Goal: Information Seeking & Learning: Compare options

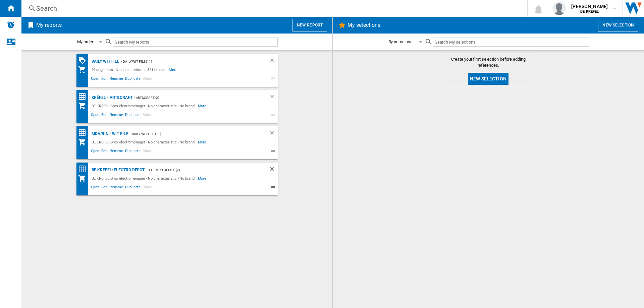
click at [60, 8] on div "Search" at bounding box center [273, 8] width 474 height 9
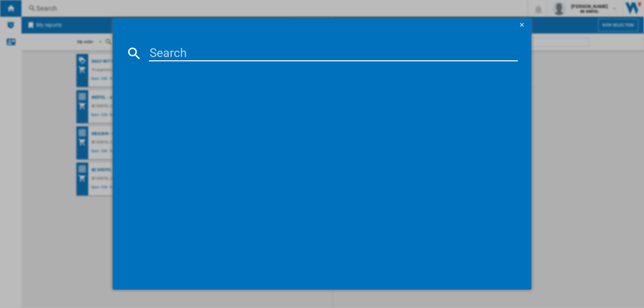
click at [167, 49] on input at bounding box center [333, 53] width 369 height 16
type input "22001008"
click at [172, 97] on div "SODASTREAM ART NOIR" at bounding box center [327, 97] width 362 height 7
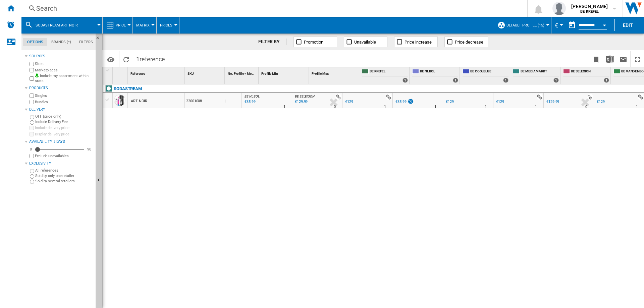
scroll to position [0, 17]
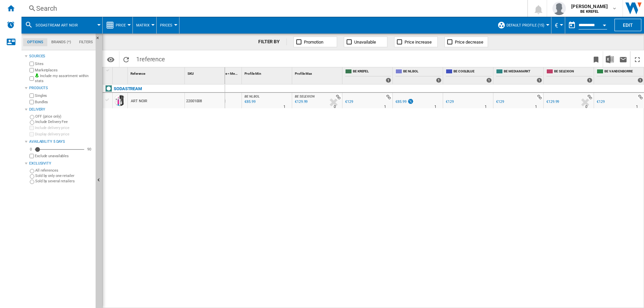
click at [397, 102] on div "€85.99" at bounding box center [401, 102] width 11 height 4
click at [35, 9] on ng-md-icon at bounding box center [32, 8] width 8 height 8
click at [51, 11] on div "Search" at bounding box center [273, 8] width 474 height 9
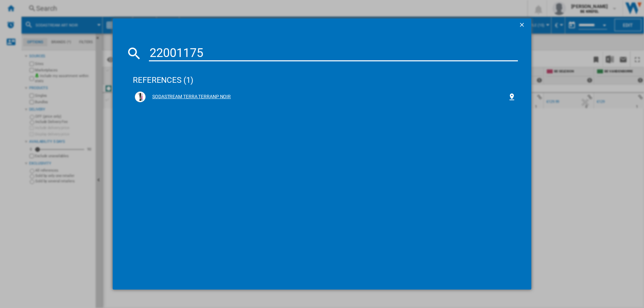
type input "22001175"
click at [181, 95] on div "SODASTREAM TERRA TERRANP NOIR" at bounding box center [327, 97] width 362 height 7
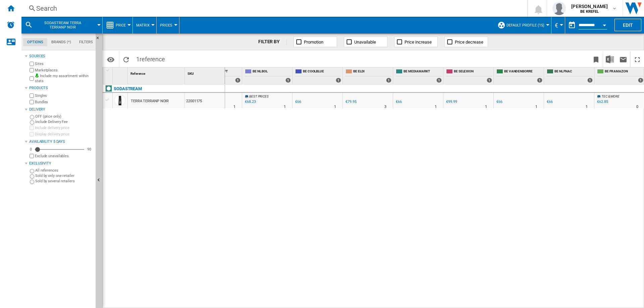
scroll to position [0, 218]
click at [54, 10] on div "Search" at bounding box center [273, 8] width 474 height 9
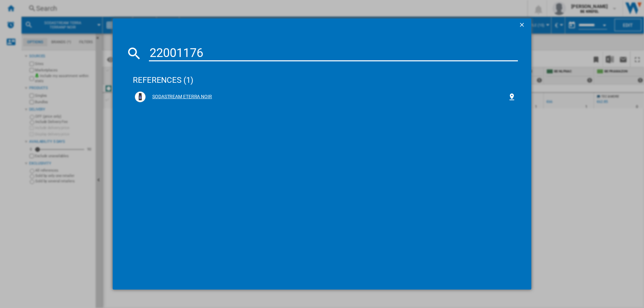
type input "22001176"
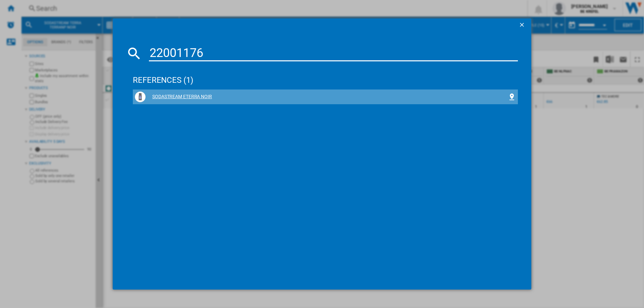
click at [177, 98] on div "SODASTREAM ETERRA NOIR" at bounding box center [327, 97] width 362 height 7
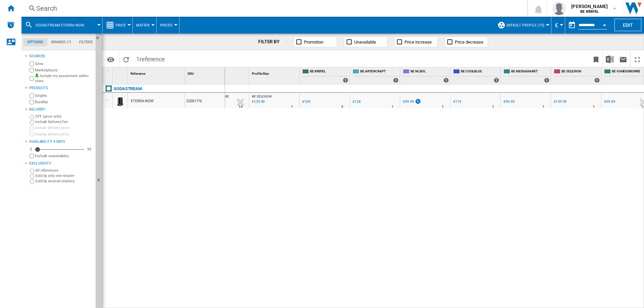
scroll to position [0, 67]
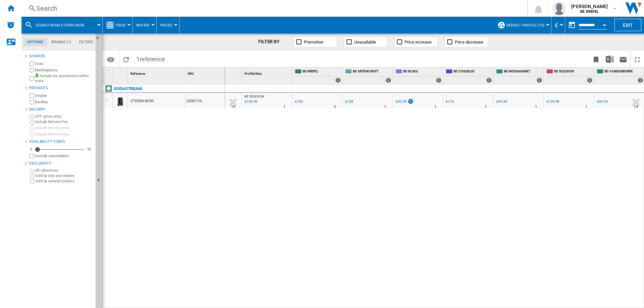
click at [46, 8] on div "Search" at bounding box center [273, 8] width 474 height 9
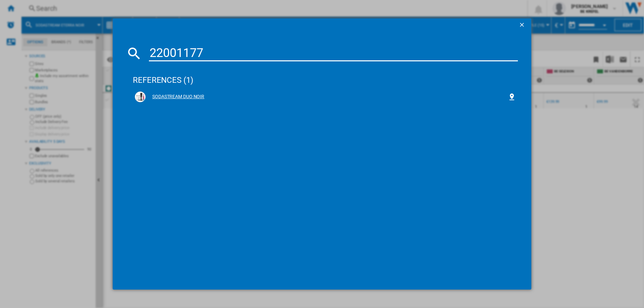
type input "22001177"
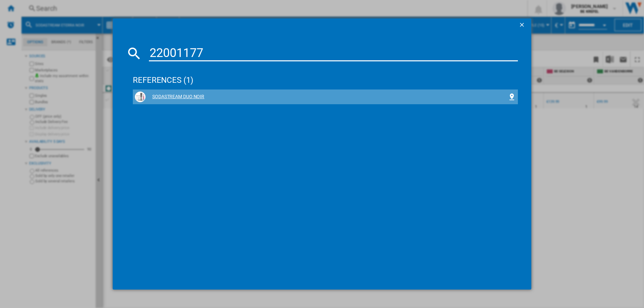
click at [165, 96] on div "SODASTREAM DUO NOIR" at bounding box center [327, 97] width 362 height 7
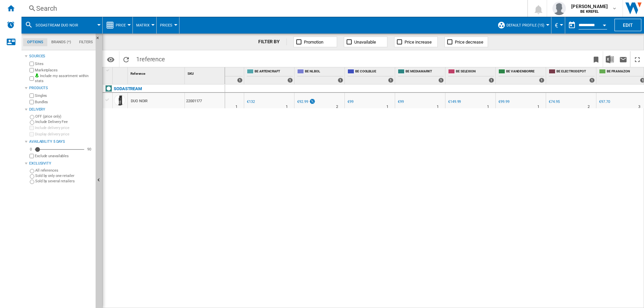
scroll to position [0, 168]
click at [507, 101] on div "€99.99" at bounding box center [501, 102] width 11 height 4
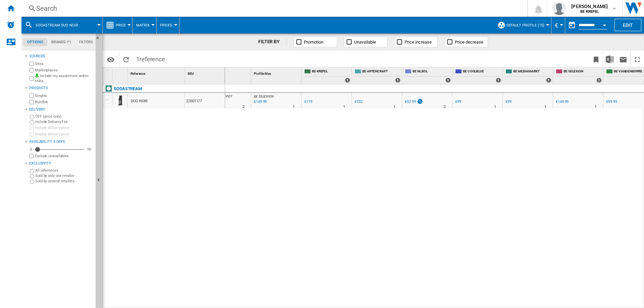
scroll to position [0, 12]
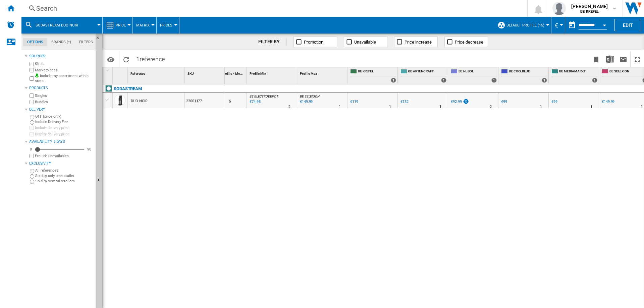
click at [357, 101] on div "€119" at bounding box center [354, 102] width 8 height 4
click at [455, 101] on div "€92.99" at bounding box center [456, 102] width 11 height 4
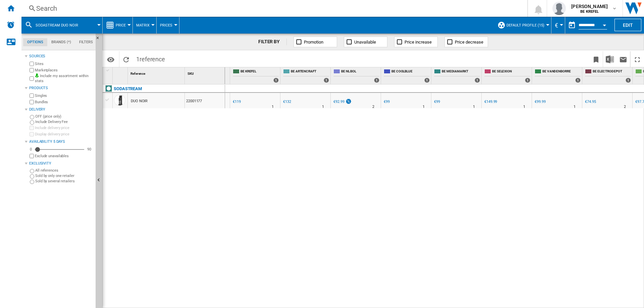
scroll to position [0, 0]
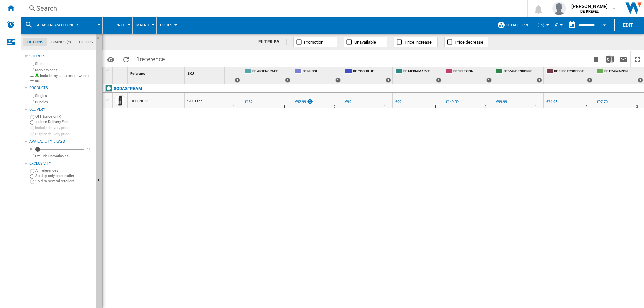
click at [556, 101] on div "€74.95" at bounding box center [552, 102] width 11 height 4
click at [44, 7] on div "Search" at bounding box center [273, 8] width 474 height 9
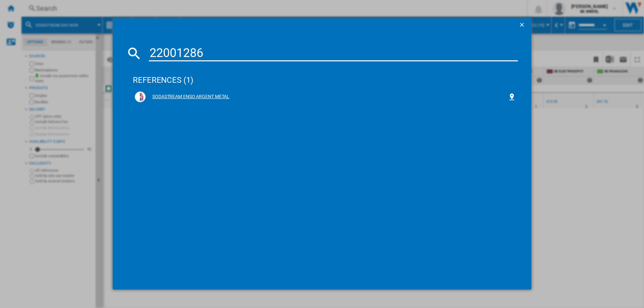
type input "22001286"
click at [171, 92] on div "SODASTREAM ENSO ARGENT METAL" at bounding box center [325, 97] width 381 height 11
click at [171, 95] on div "SODASTREAM ENSO ARGENT METAL" at bounding box center [327, 97] width 362 height 7
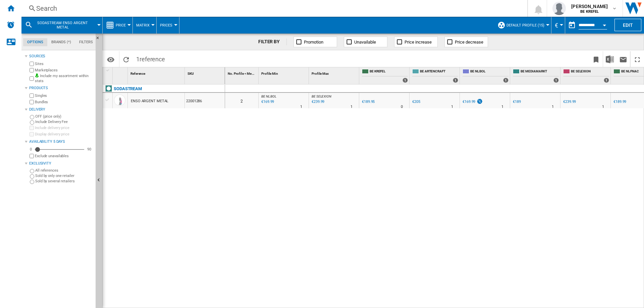
scroll to position [0, 17]
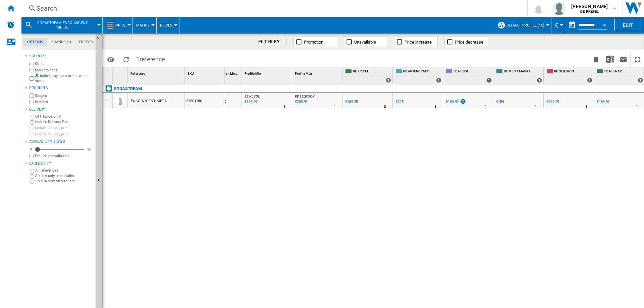
click at [453, 103] on div "€169.99" at bounding box center [452, 102] width 13 height 4
click at [49, 8] on div "Search" at bounding box center [273, 8] width 474 height 9
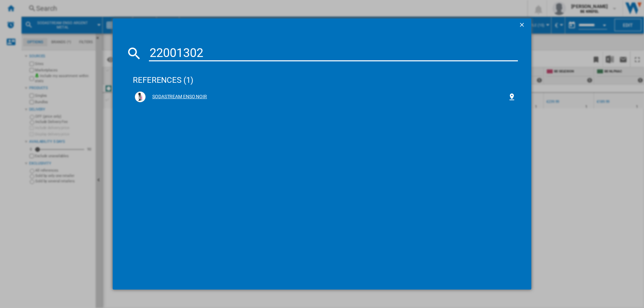
type input "22001302"
click at [190, 97] on div "SODASTREAM ENSO NOIR" at bounding box center [327, 97] width 362 height 7
